Goal: Task Accomplishment & Management: Manage account settings

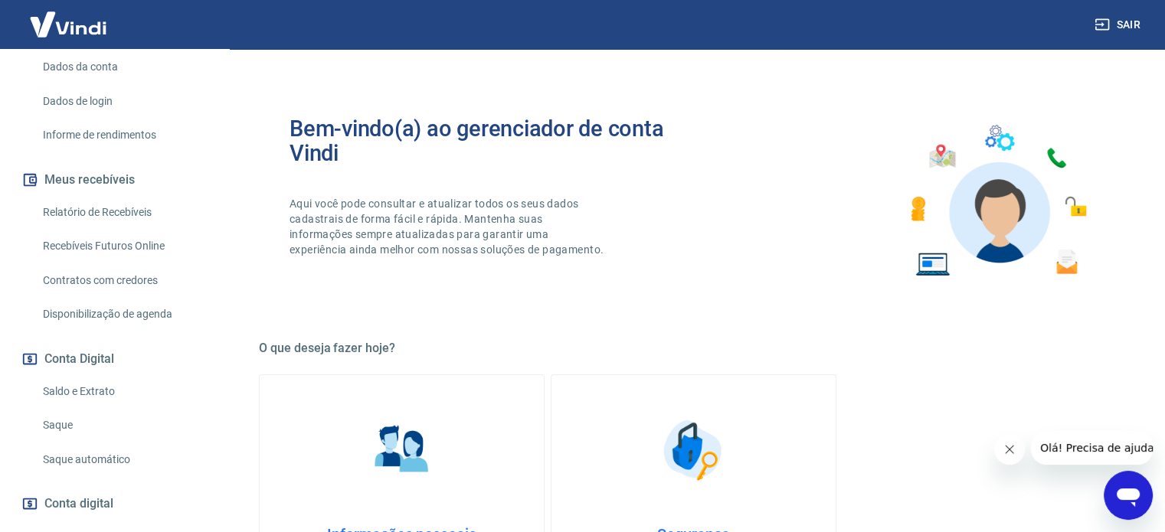
scroll to position [300, 0]
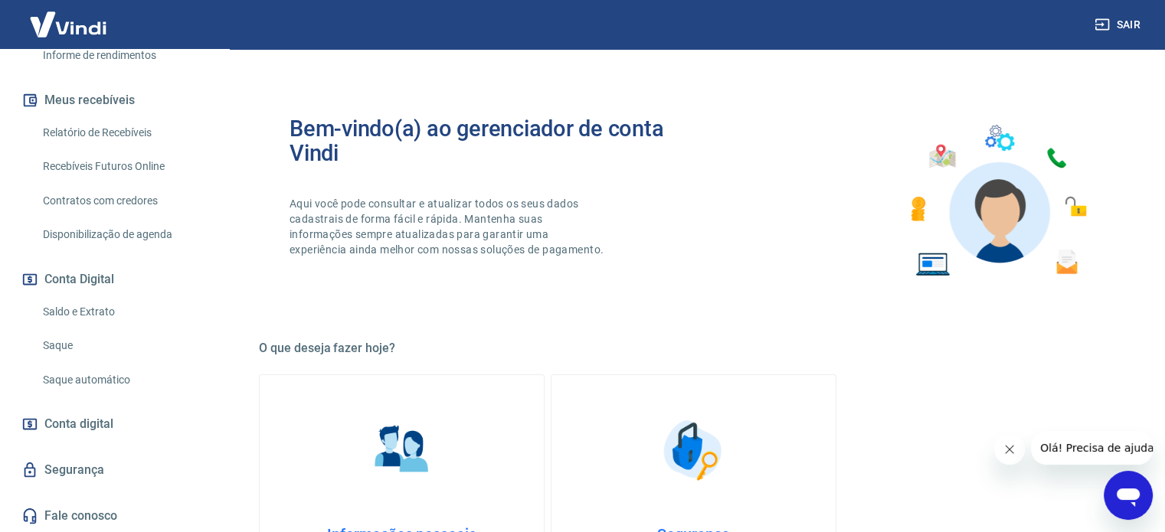
click at [84, 309] on link "Saldo e Extrato" at bounding box center [124, 311] width 174 height 31
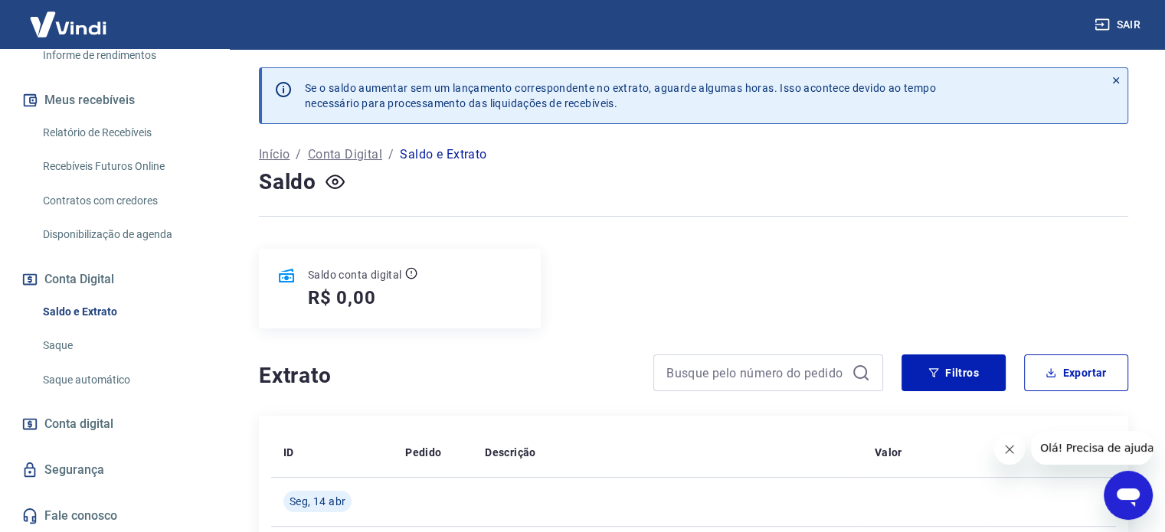
click at [1006, 448] on icon "Fechar mensagem da empresa" at bounding box center [1009, 449] width 12 height 12
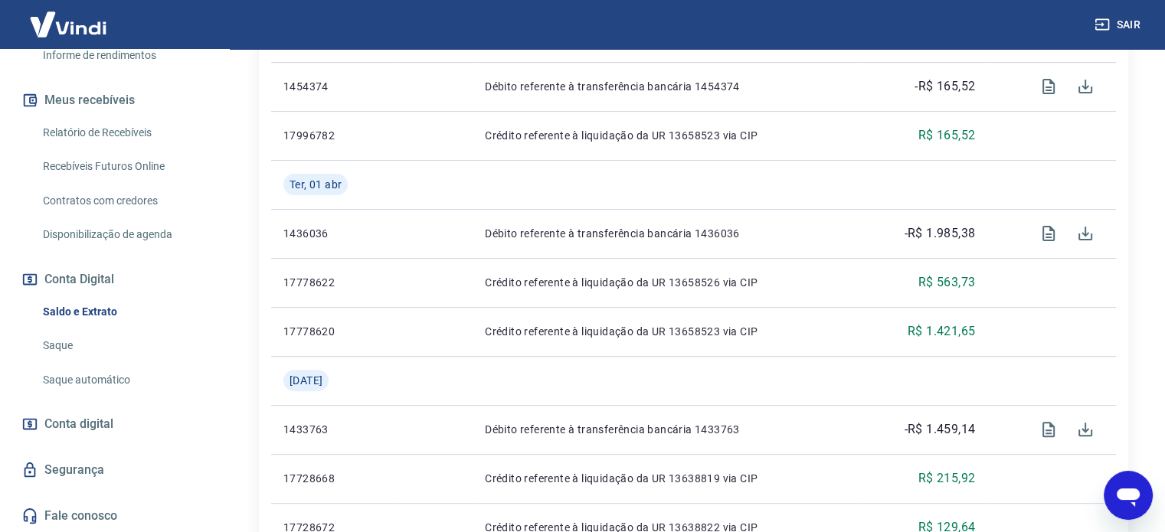
scroll to position [689, 0]
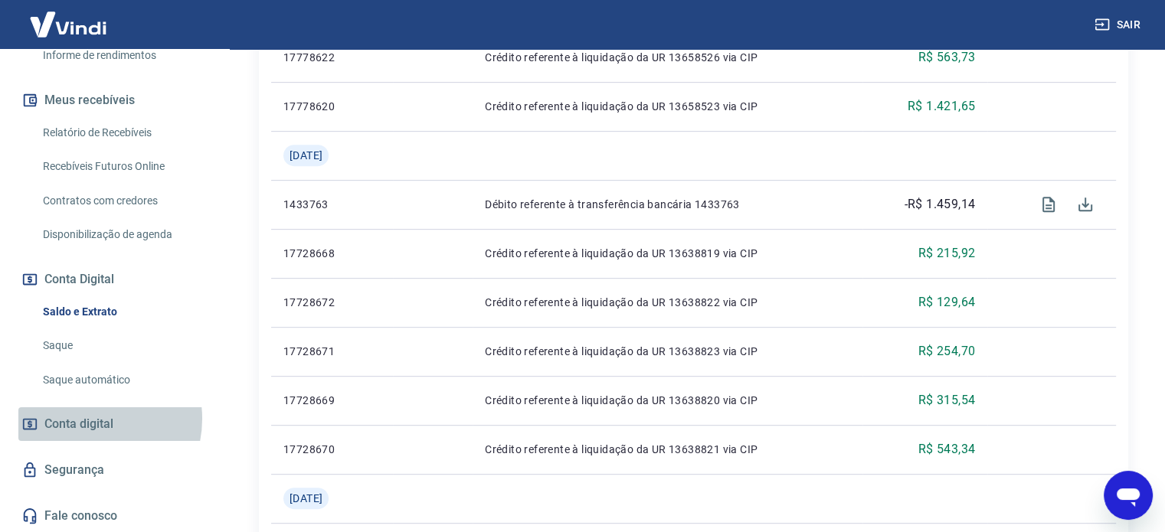
click at [87, 418] on span "Conta digital" at bounding box center [78, 424] width 69 height 21
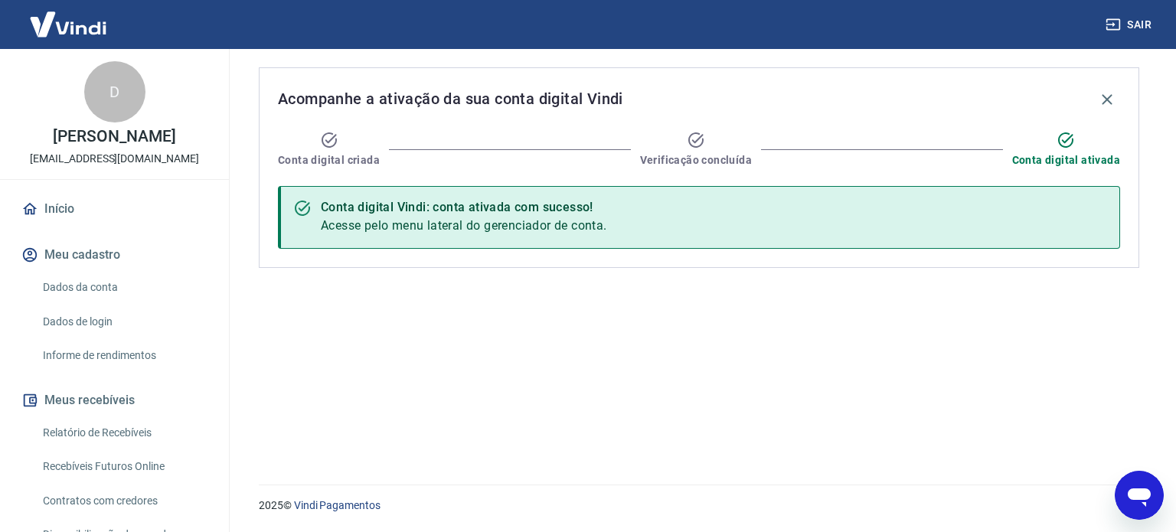
click at [60, 207] on link "Início" at bounding box center [114, 209] width 192 height 34
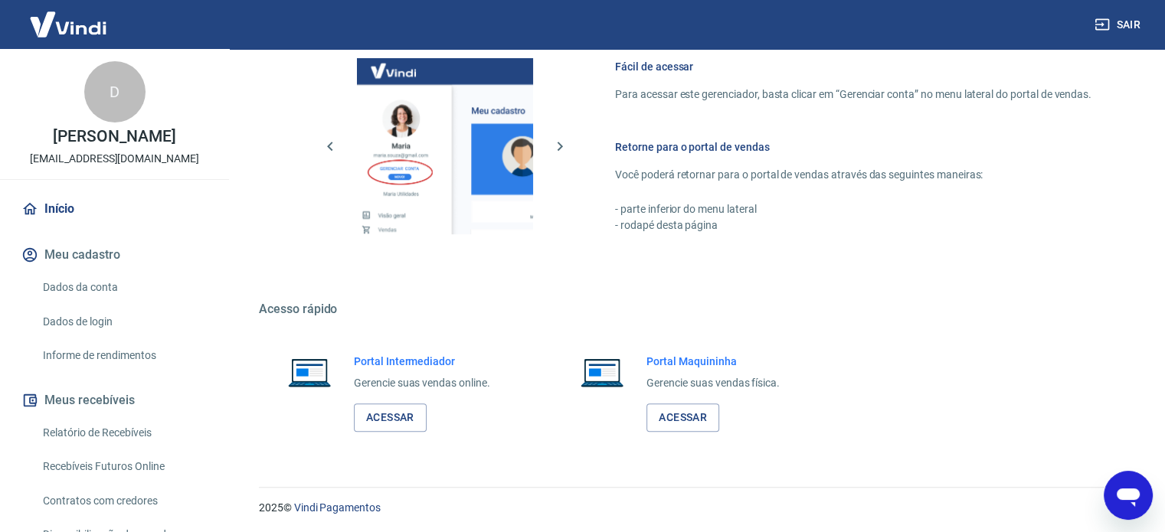
scroll to position [676, 0]
click at [386, 417] on link "Acessar" at bounding box center [390, 417] width 73 height 28
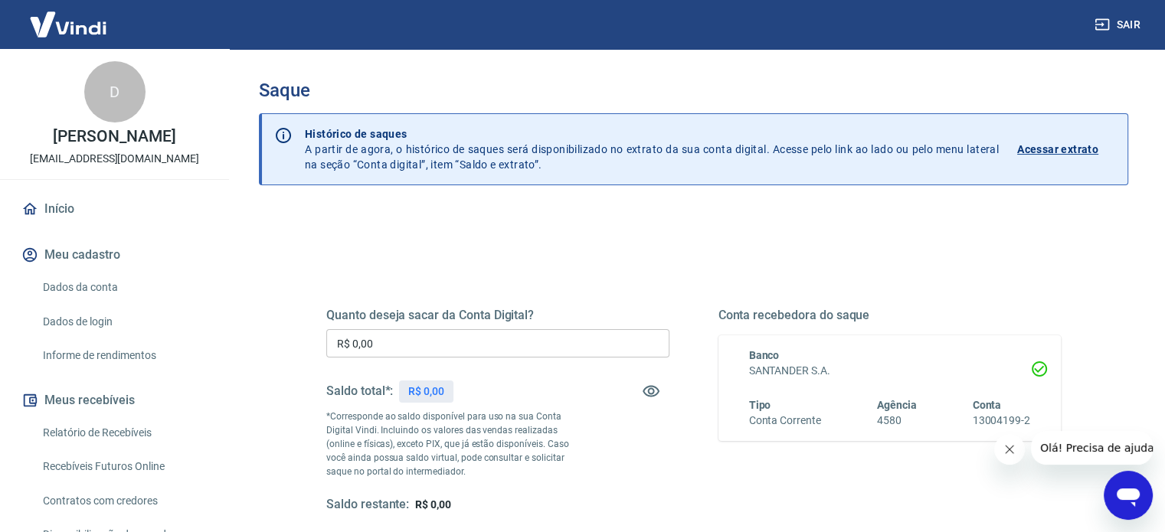
click at [1008, 457] on button "Fechar mensagem da empresa" at bounding box center [1009, 449] width 31 height 31
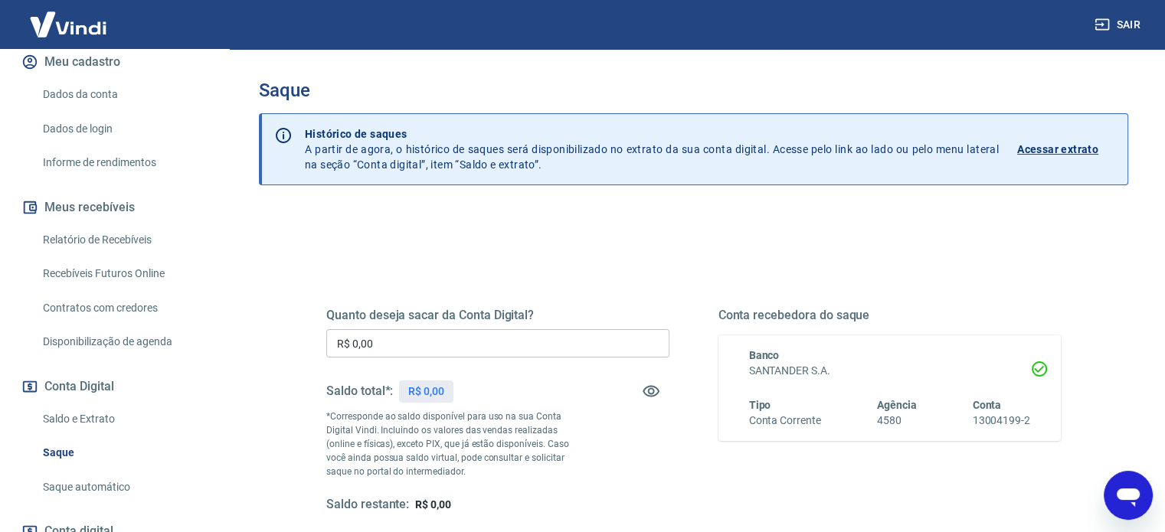
scroll to position [230, 0]
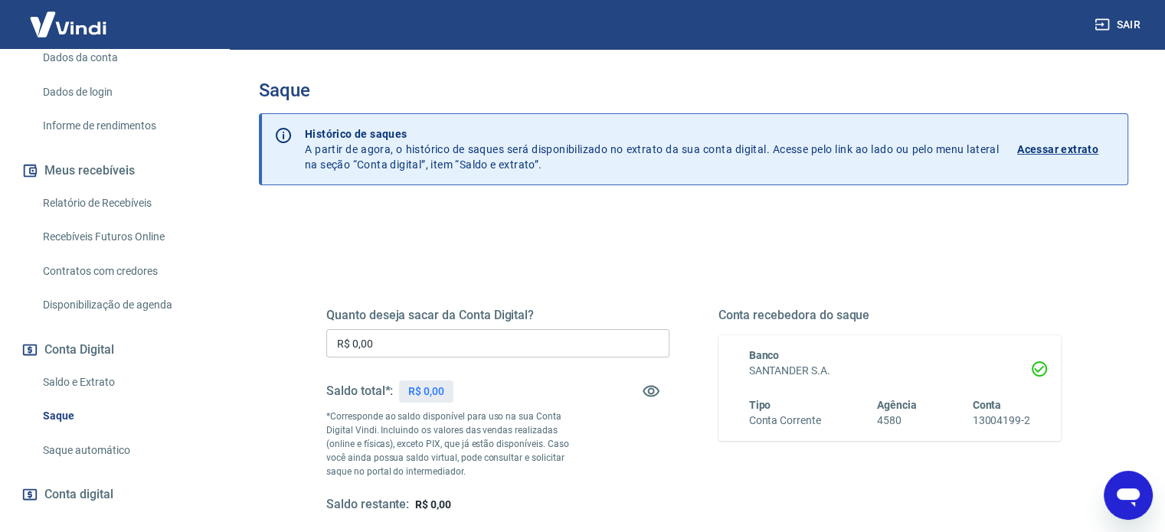
click at [89, 379] on link "Saldo e Extrato" at bounding box center [124, 382] width 174 height 31
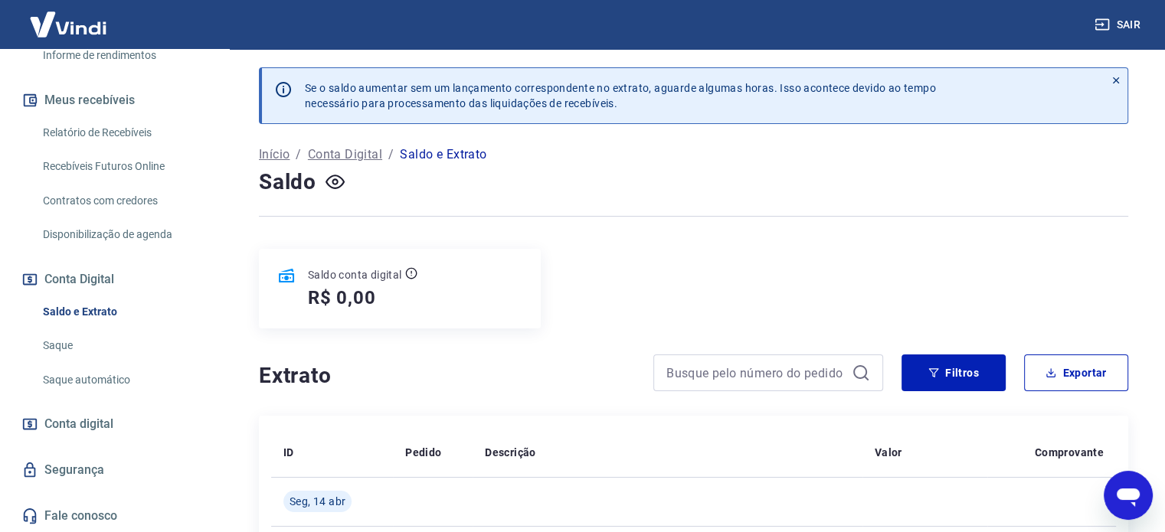
scroll to position [230, 0]
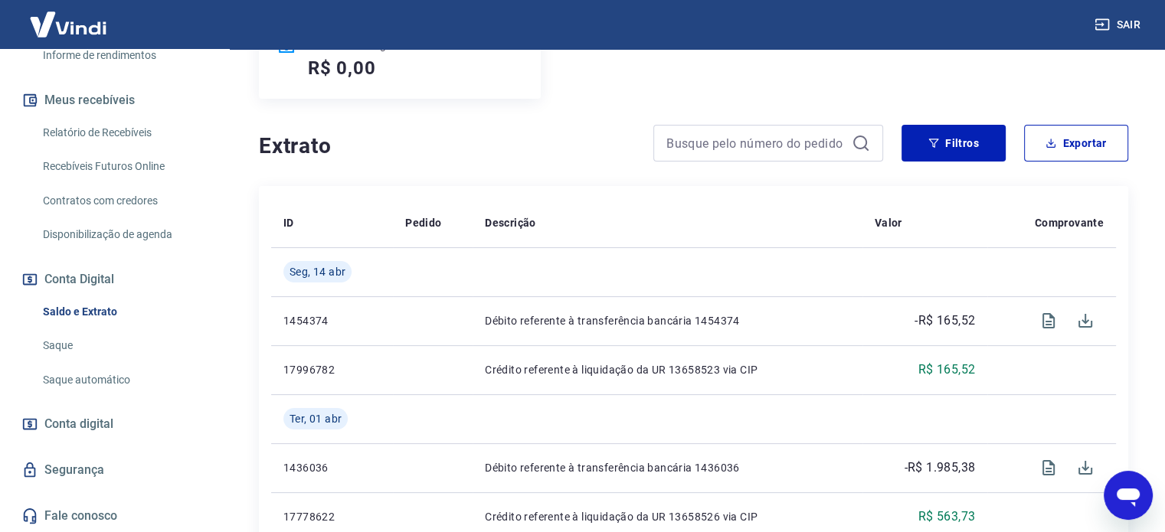
click at [80, 425] on span "Conta digital" at bounding box center [78, 424] width 69 height 21
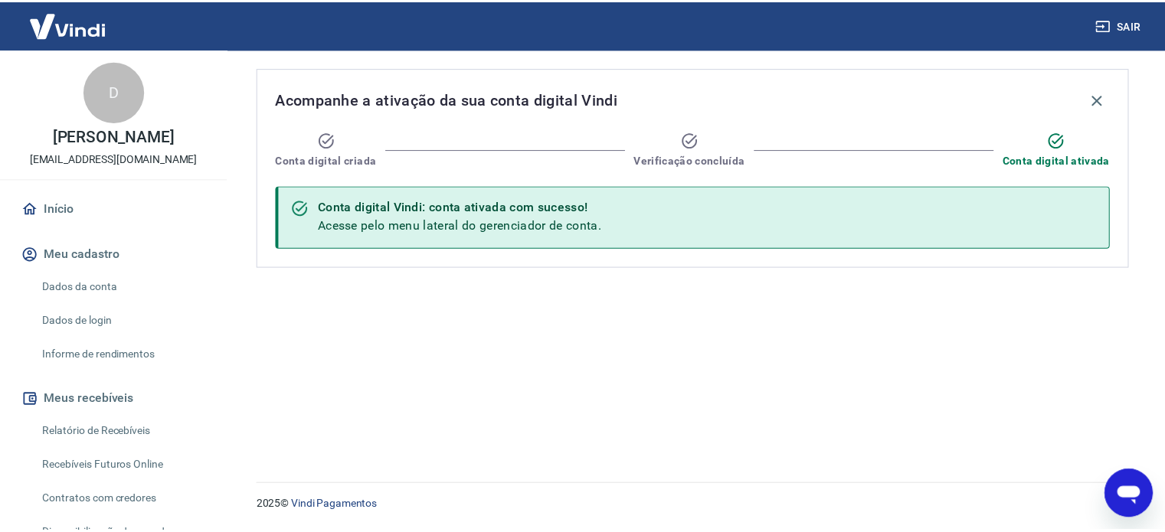
scroll to position [77, 0]
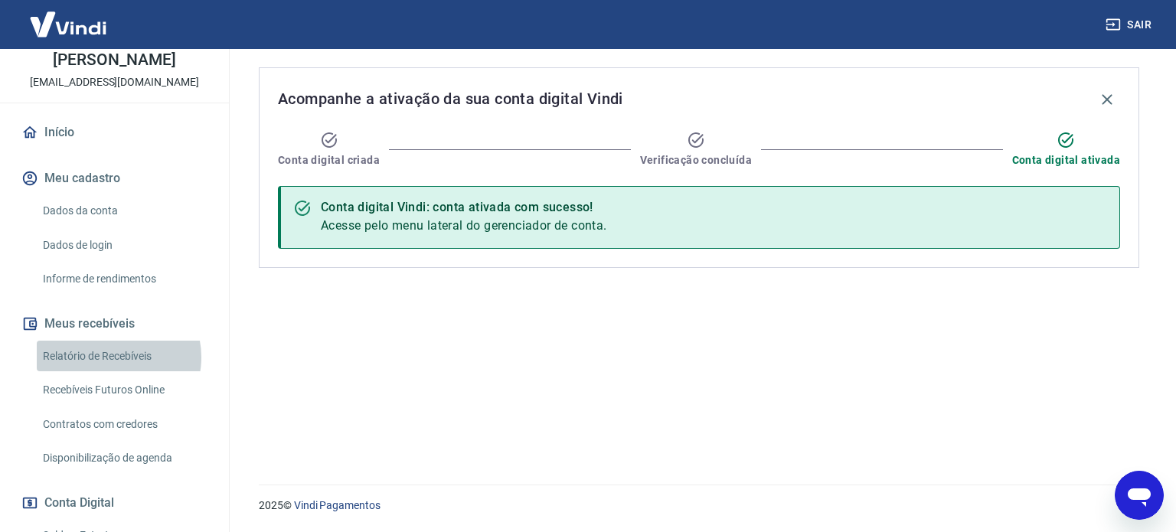
click at [116, 357] on link "Relatório de Recebíveis" at bounding box center [124, 356] width 174 height 31
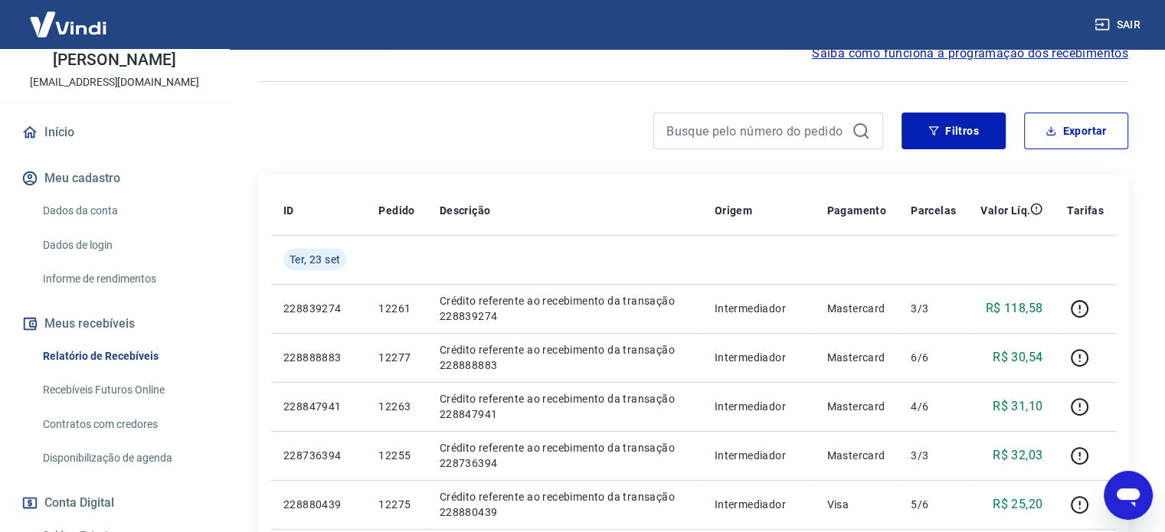
scroll to position [230, 0]
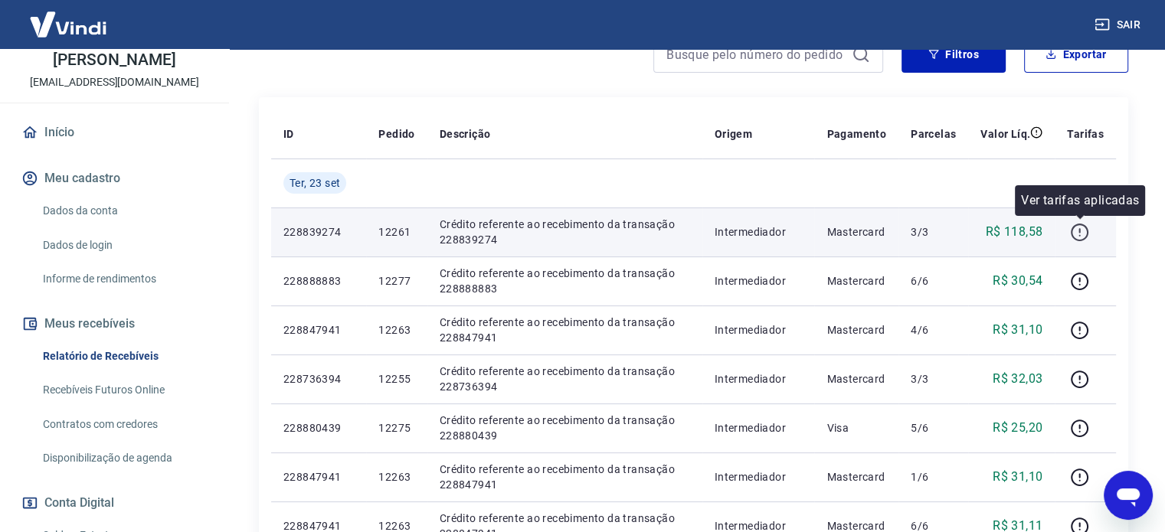
click at [1084, 235] on icon "button" at bounding box center [1079, 232] width 19 height 19
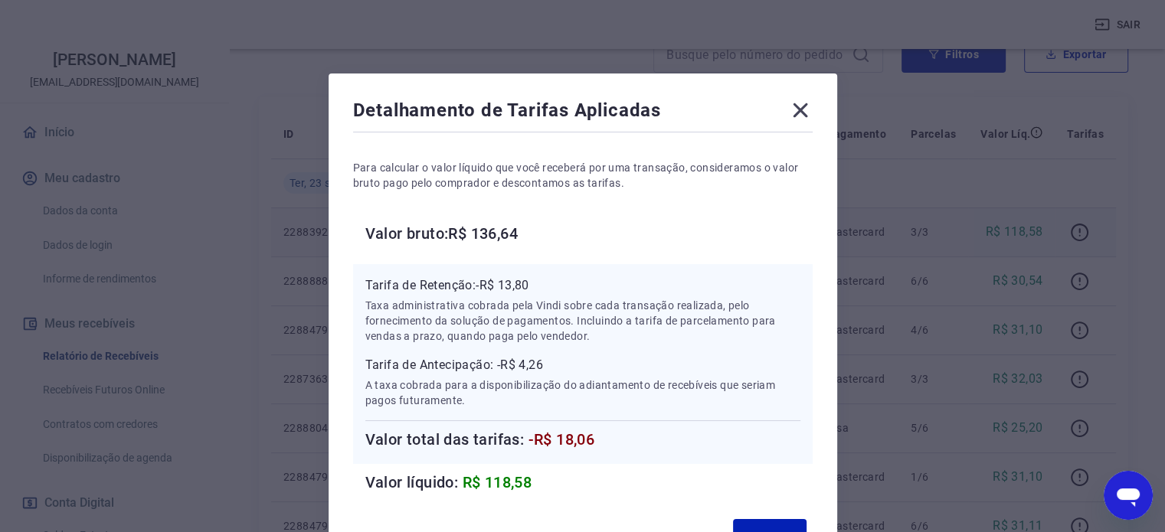
click at [797, 109] on icon at bounding box center [800, 110] width 15 height 15
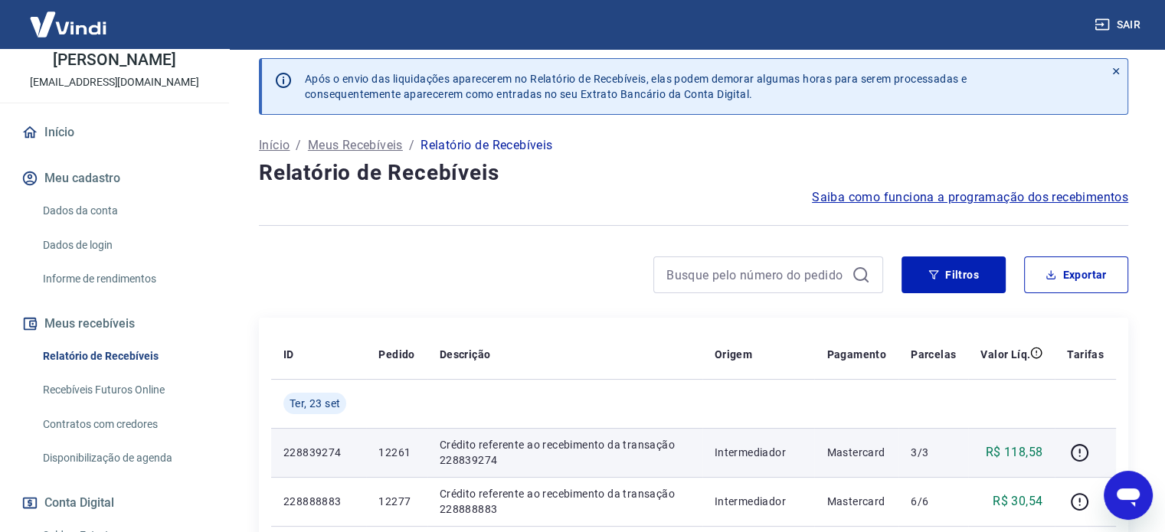
scroll to position [0, 0]
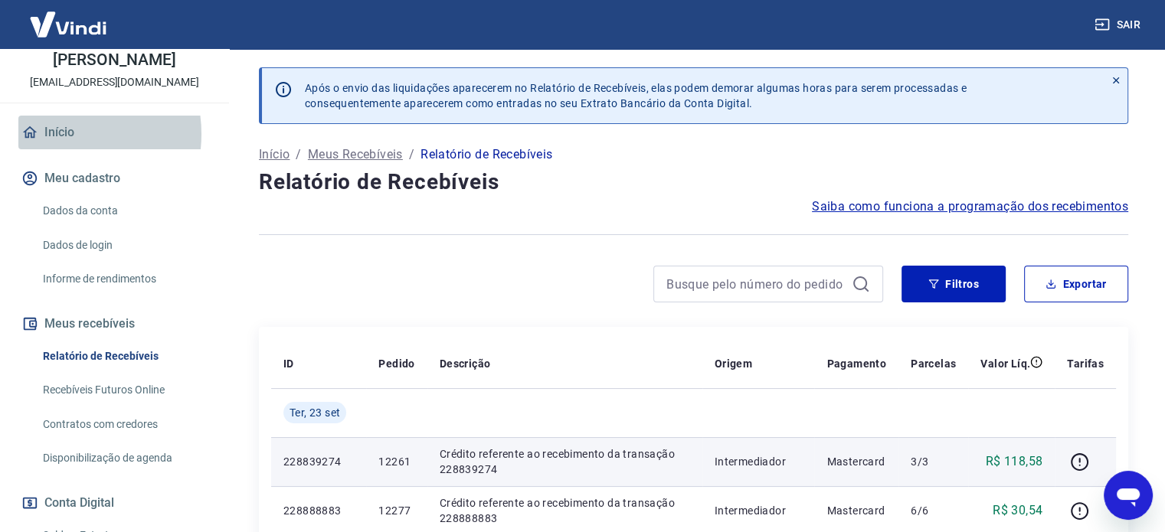
click at [61, 134] on link "Início" at bounding box center [114, 133] width 192 height 34
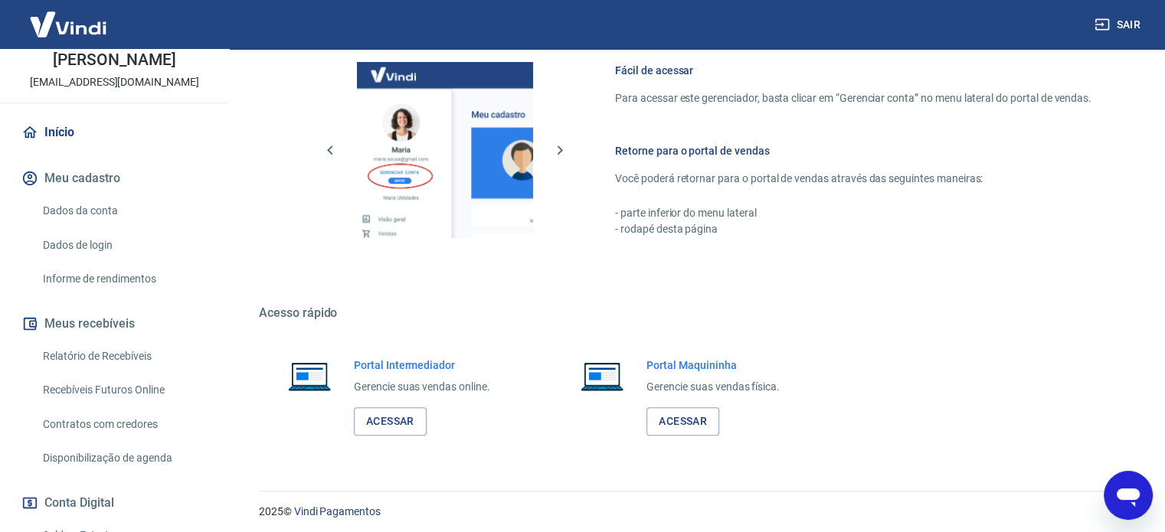
scroll to position [676, 0]
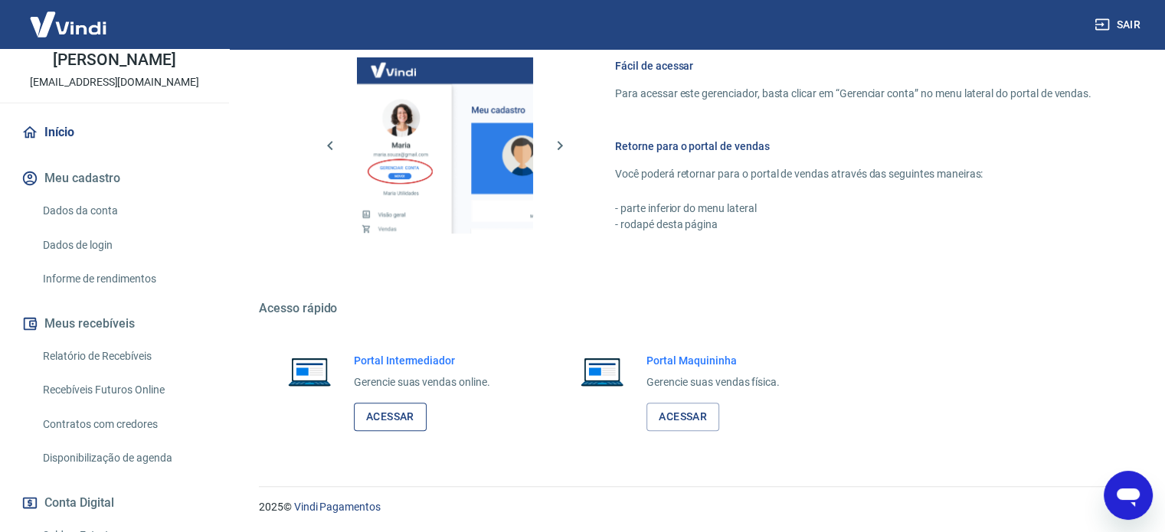
click at [395, 415] on link "Acessar" at bounding box center [390, 417] width 73 height 28
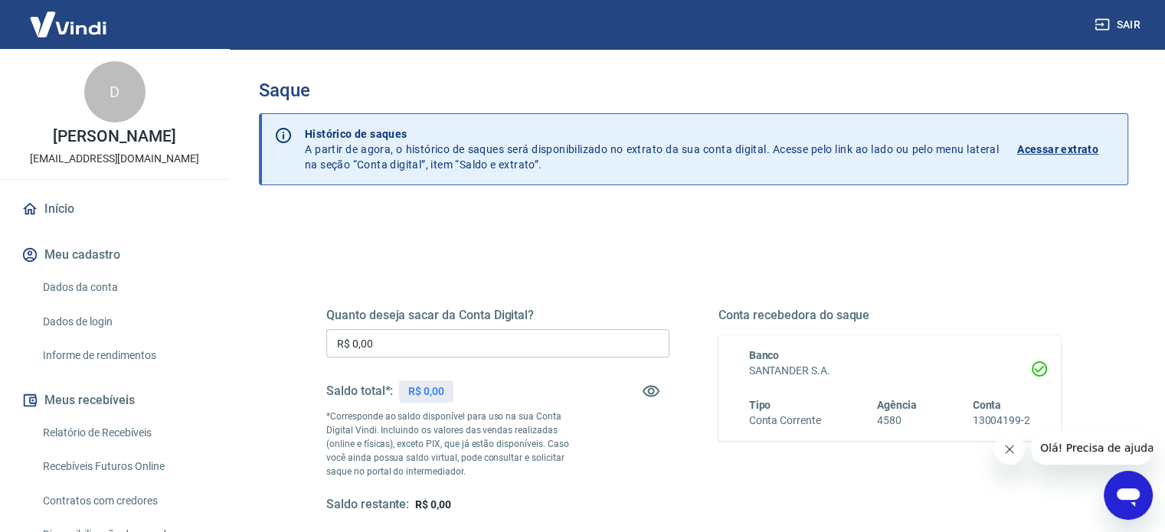
click at [1015, 456] on button "Fechar mensagem da empresa" at bounding box center [1009, 449] width 31 height 31
click at [1048, 144] on p "Acessar extrato" at bounding box center [1057, 149] width 81 height 15
